Goal: Information Seeking & Learning: Understand process/instructions

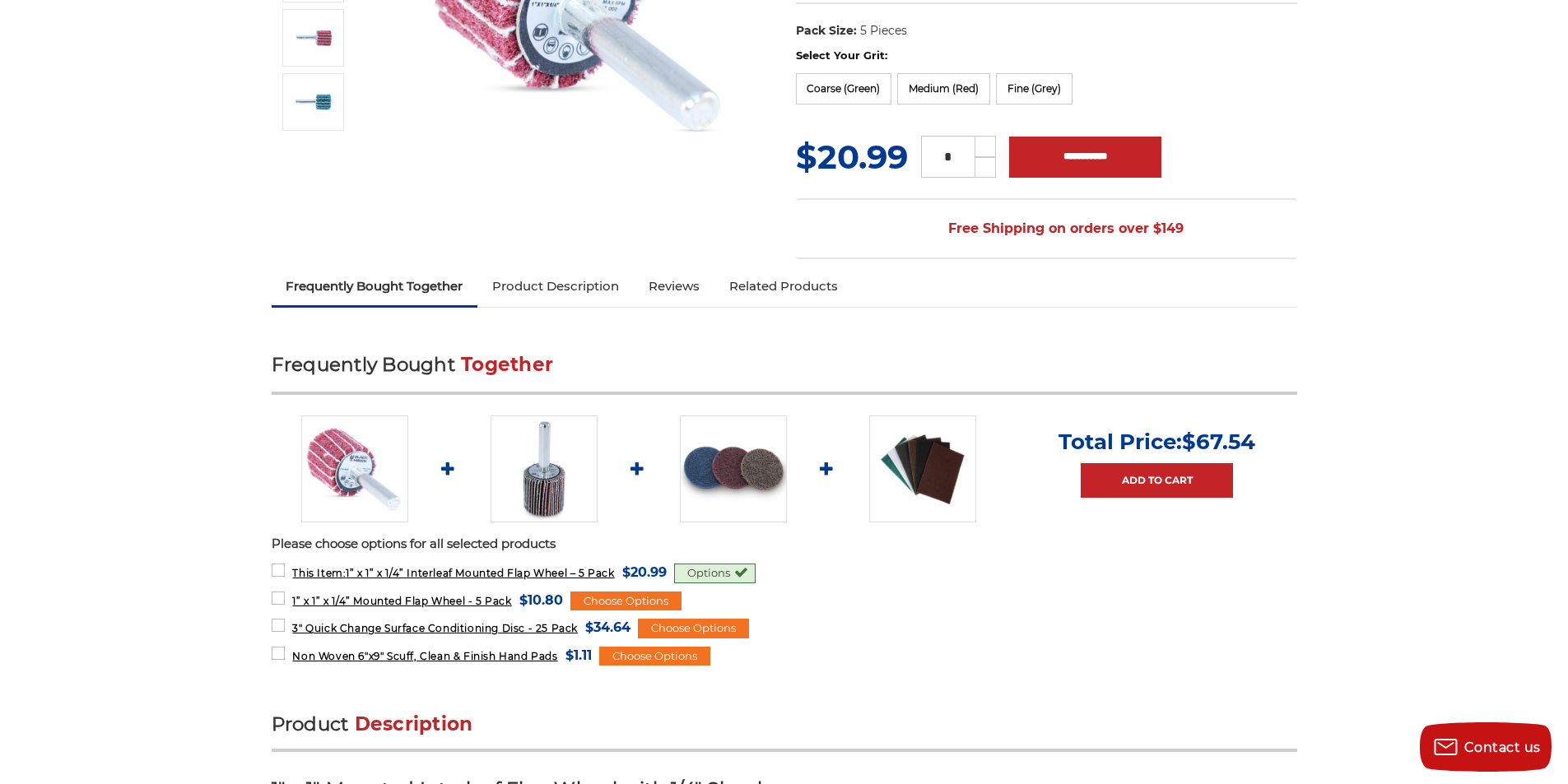
click at [1051, 460] on li "Total Price: $67.54 Add to Cart" at bounding box center [1156, 468] width 220 height 80
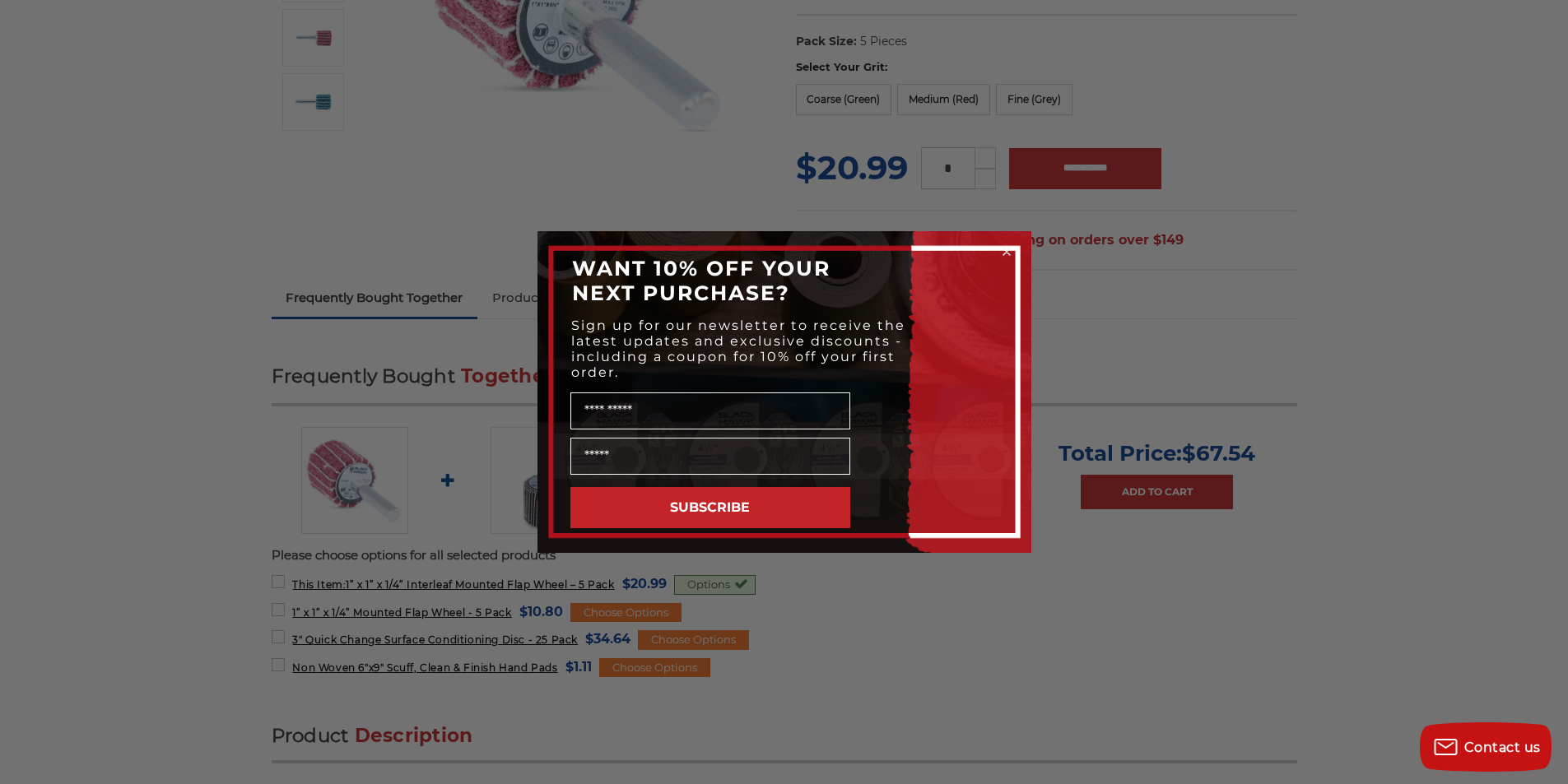
click at [1001, 250] on circle "Close dialog" at bounding box center [1006, 252] width 16 height 16
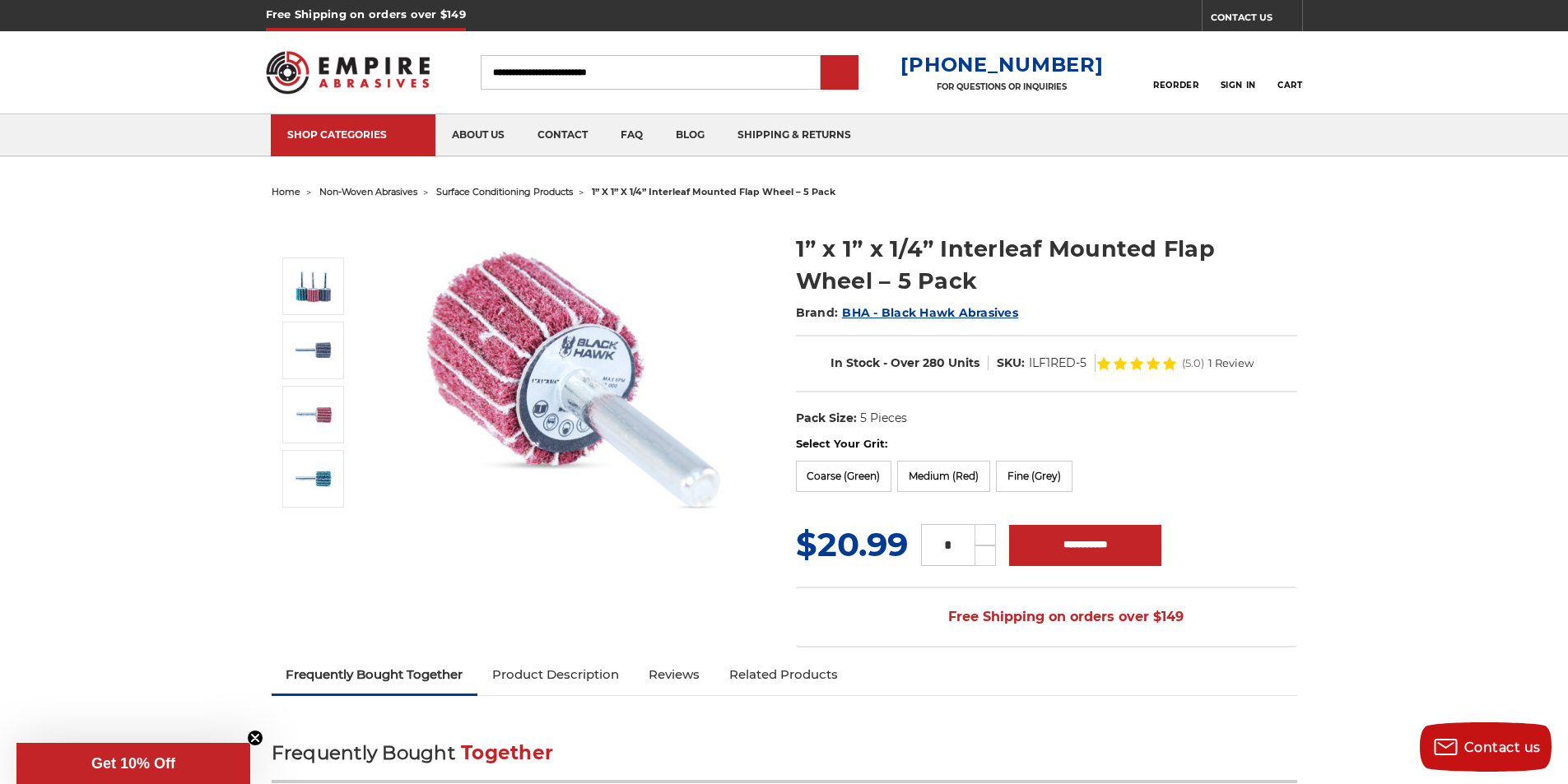
click at [634, 661] on link "Reviews" at bounding box center [673, 675] width 80 height 36
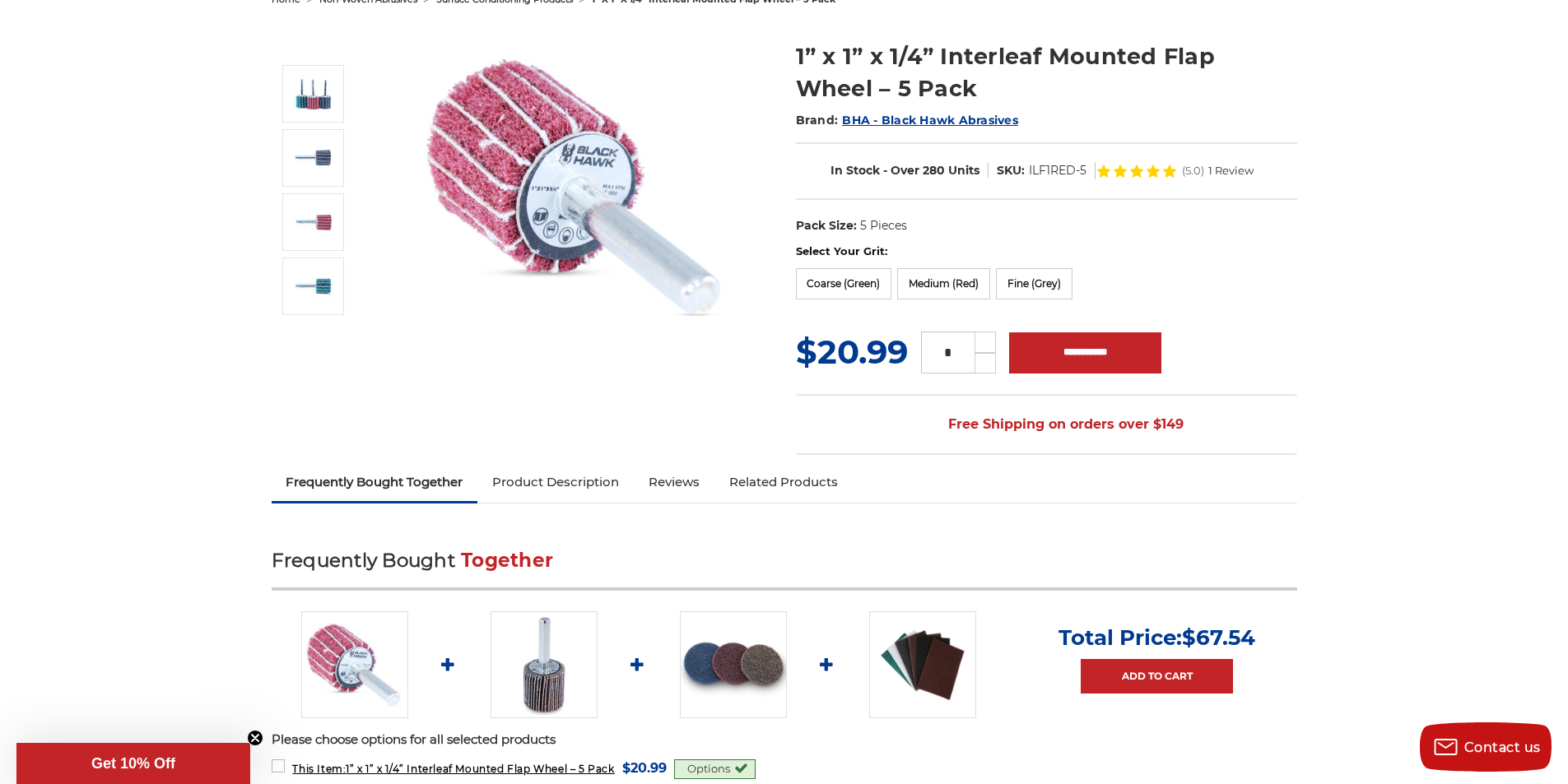
scroll to position [90, 0]
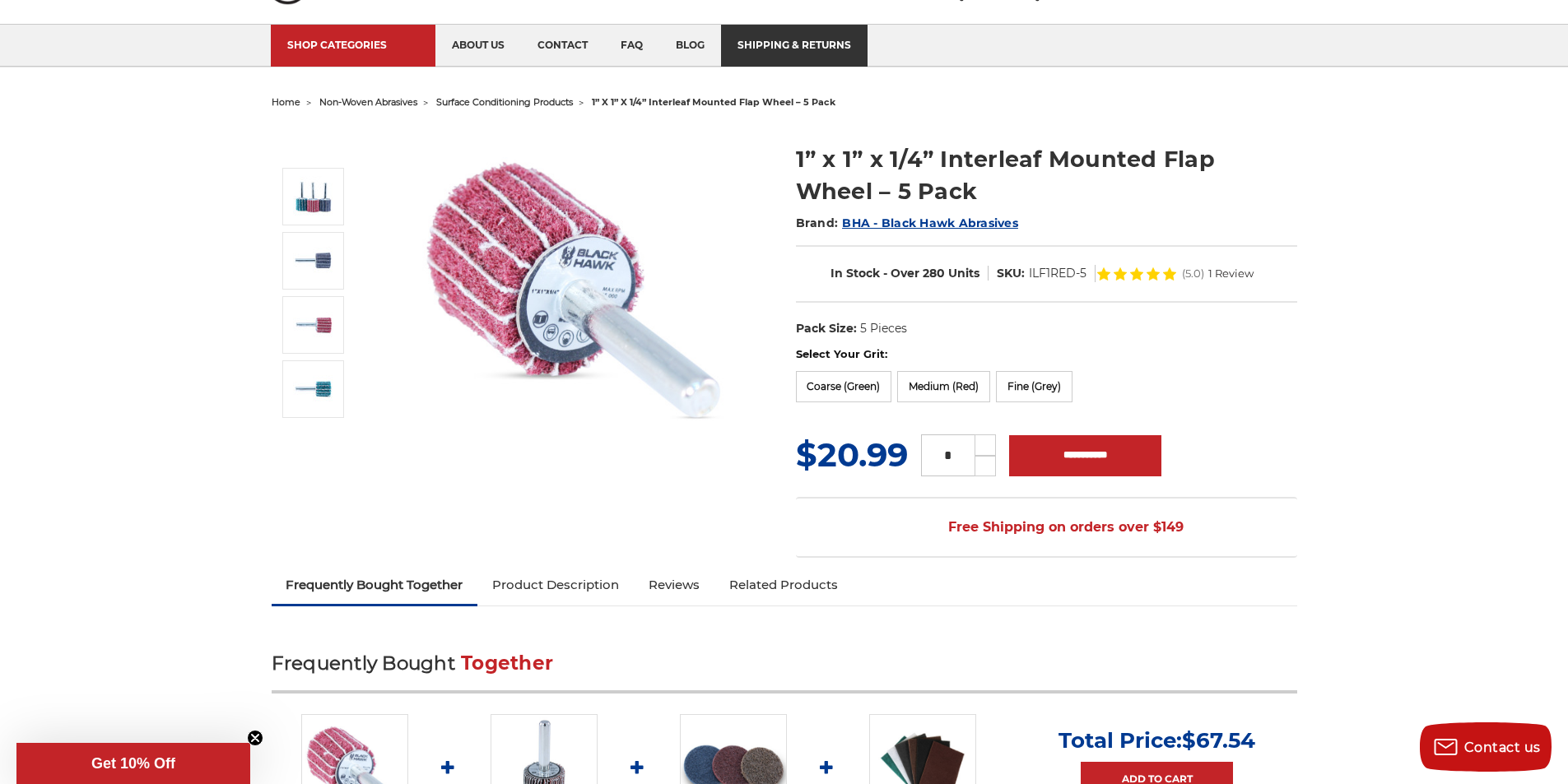
click at [854, 65] on link "shipping & returns" at bounding box center [794, 46] width 147 height 42
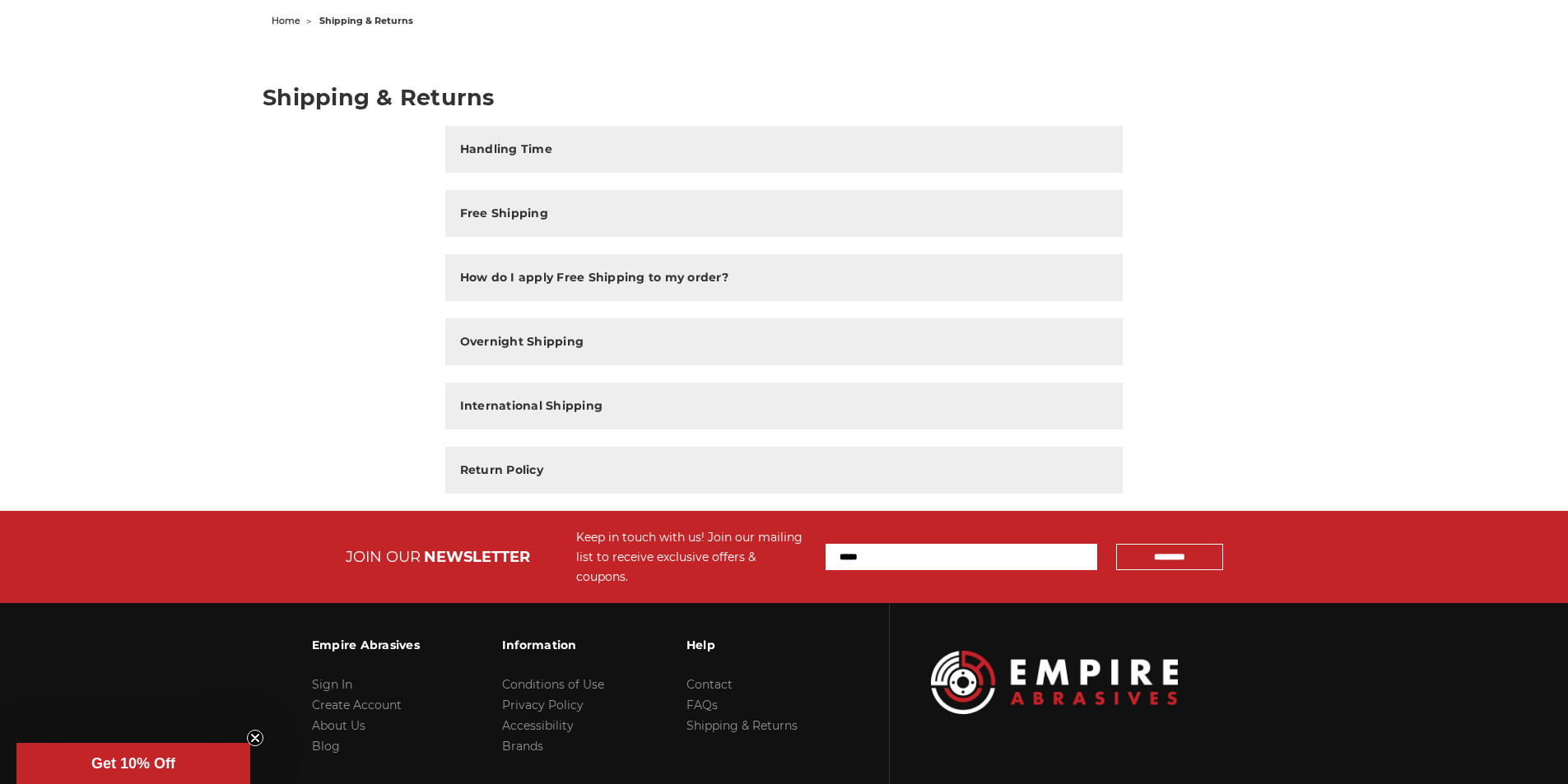
scroll to position [268, 0]
